Goal: Task Accomplishment & Management: Manage account settings

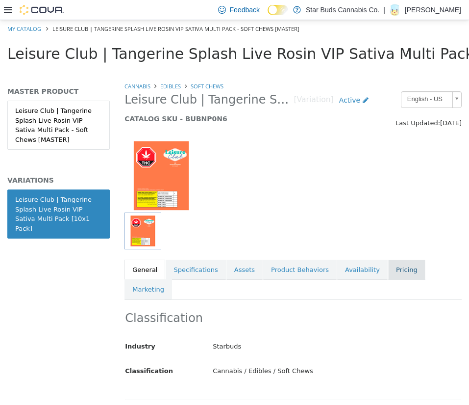
click at [389, 267] on link "Pricing" at bounding box center [407, 270] width 37 height 21
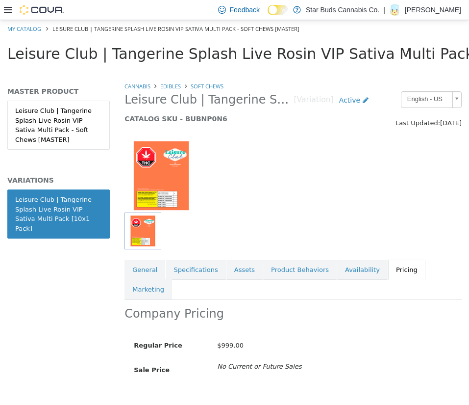
scroll to position [24, 0]
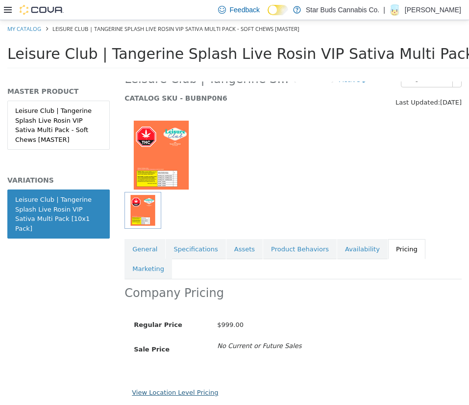
click at [182, 389] on link "View Location Level Pricing" at bounding box center [175, 392] width 86 height 7
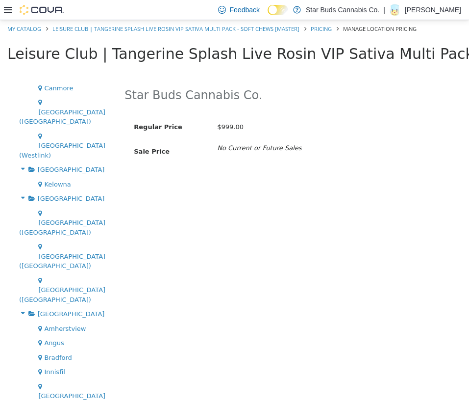
scroll to position [48, 0]
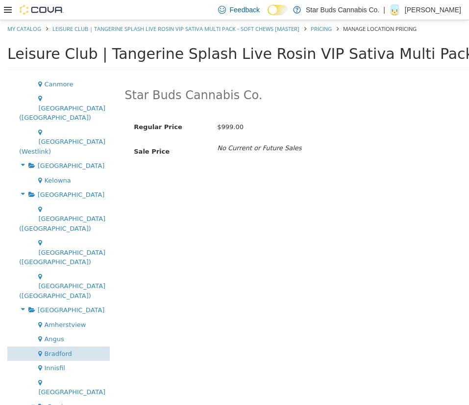
click at [62, 350] on span "Bradford" at bounding box center [57, 353] width 27 height 7
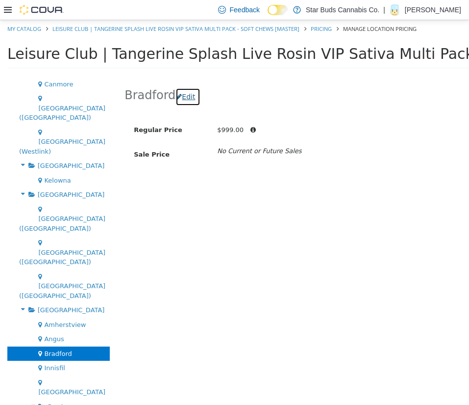
click at [191, 100] on button "Edit" at bounding box center [188, 97] width 25 height 18
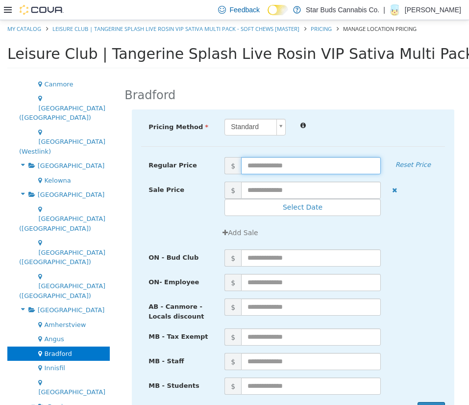
click at [285, 166] on input "text" at bounding box center [311, 165] width 140 height 17
type input "*****"
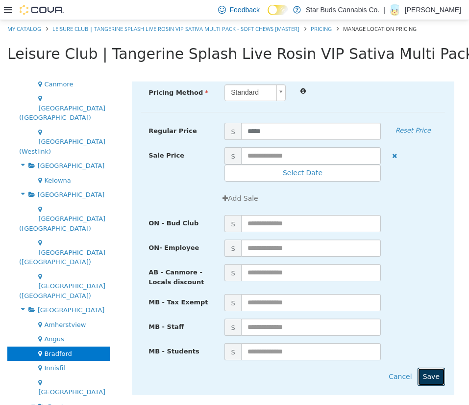
click at [423, 367] on button "Save" at bounding box center [431, 376] width 27 height 18
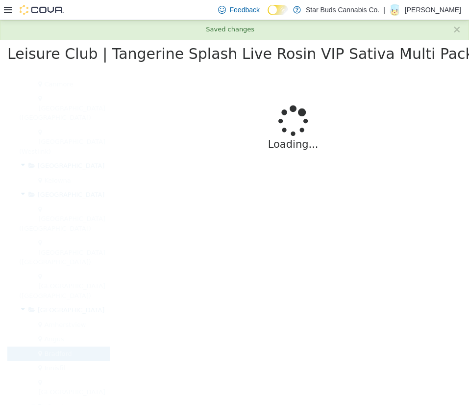
scroll to position [0, 0]
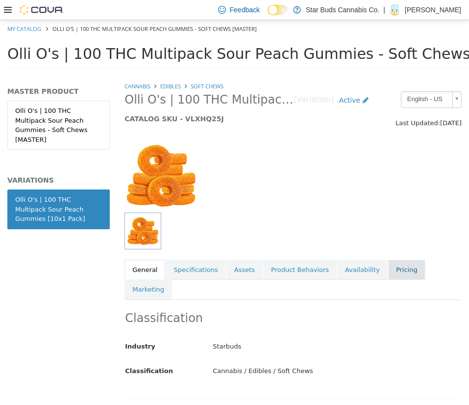
click at [389, 271] on link "Pricing" at bounding box center [407, 270] width 37 height 21
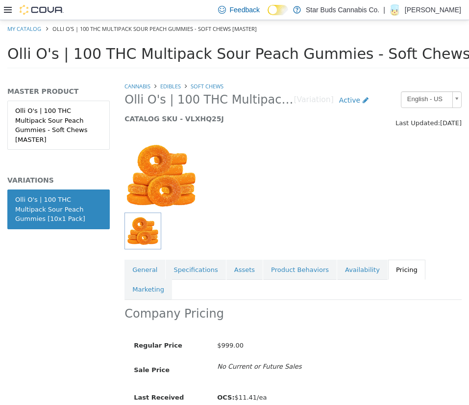
scroll to position [48, 0]
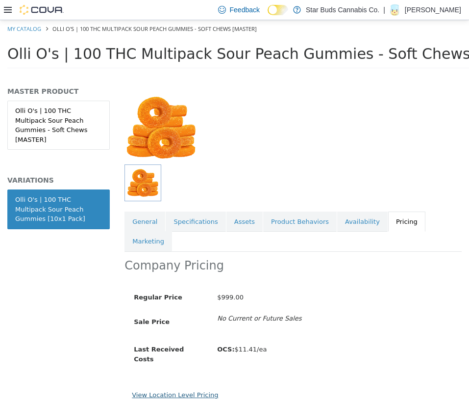
click at [192, 391] on link "View Location Level Pricing" at bounding box center [175, 394] width 86 height 7
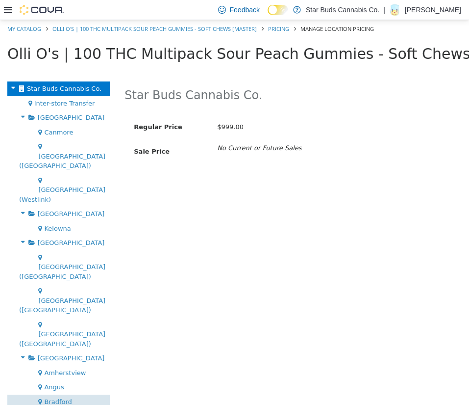
click at [52, 398] on span "Bradford" at bounding box center [57, 401] width 27 height 7
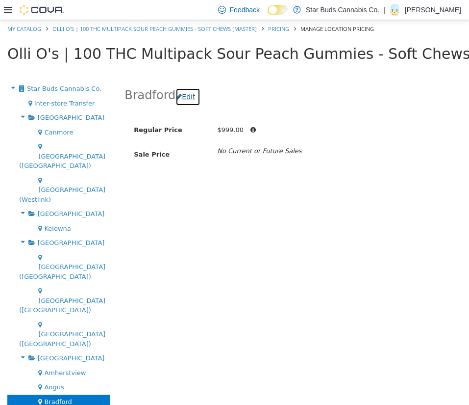
click at [188, 101] on button "Edit" at bounding box center [188, 97] width 25 height 18
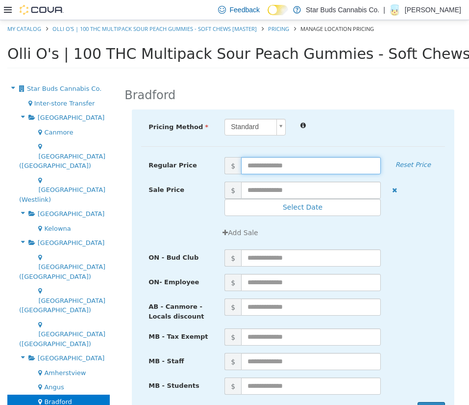
click at [273, 160] on input "text" at bounding box center [311, 165] width 140 height 17
type input "*****"
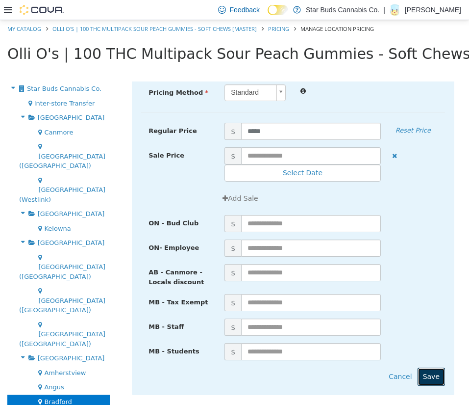
click at [418, 367] on button "Save" at bounding box center [431, 376] width 27 height 18
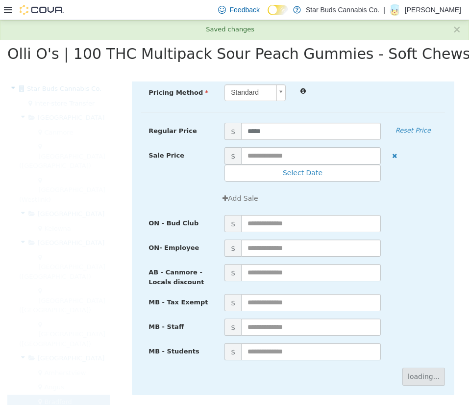
scroll to position [0, 0]
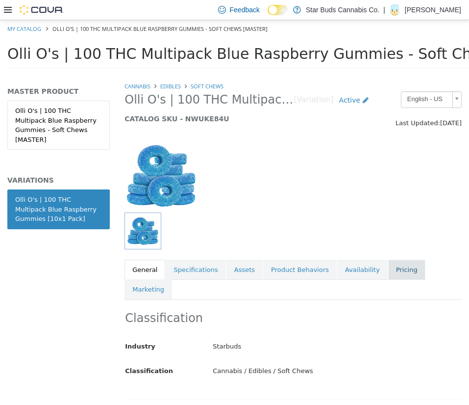
click at [389, 270] on link "Pricing" at bounding box center [407, 270] width 37 height 21
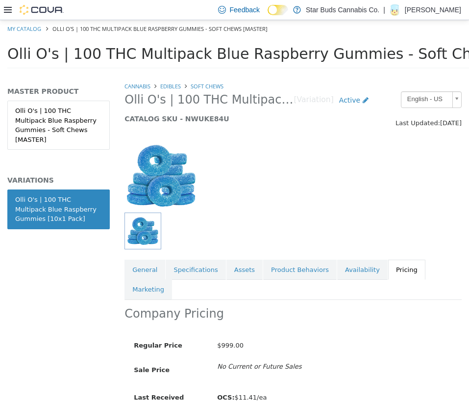
scroll to position [48, 0]
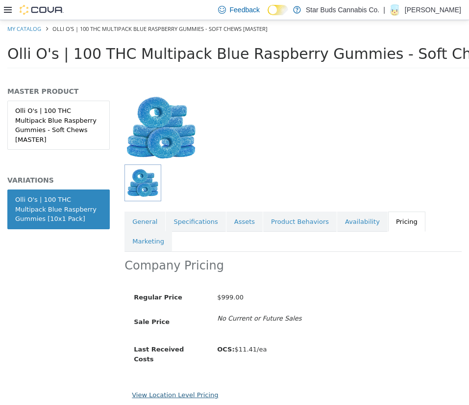
click at [196, 391] on link "View Location Level Pricing" at bounding box center [175, 394] width 86 height 7
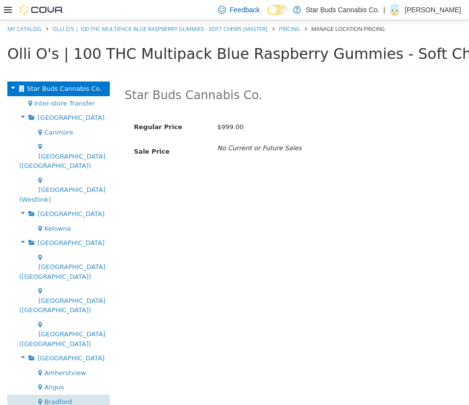
click at [53, 398] on span "Bradford" at bounding box center [57, 401] width 27 height 7
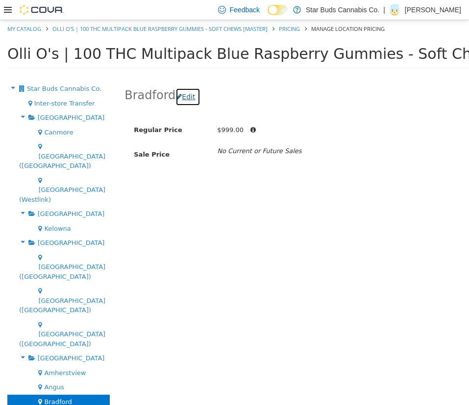
click at [187, 98] on button "Edit" at bounding box center [188, 97] width 25 height 18
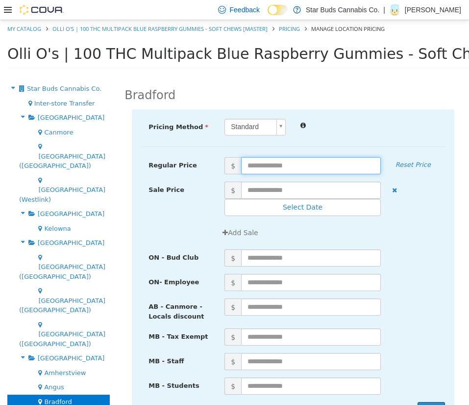
click at [279, 170] on input "text" at bounding box center [311, 165] width 140 height 17
type input "*****"
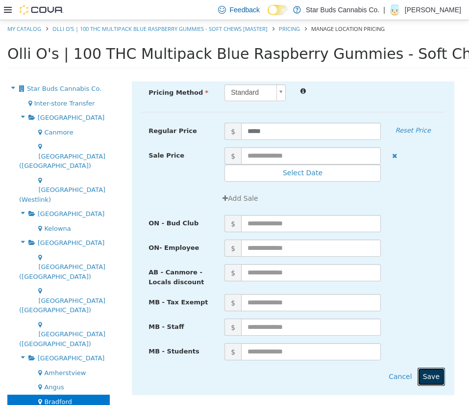
click at [426, 367] on button "Save" at bounding box center [431, 376] width 27 height 18
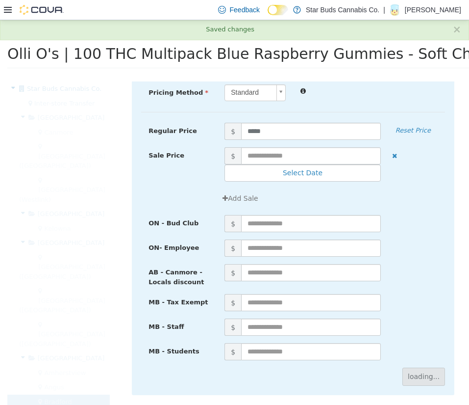
scroll to position [0, 0]
